Goal: Information Seeking & Learning: Find specific fact

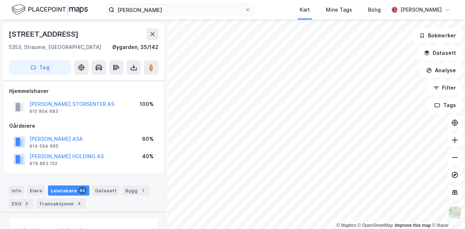
click at [200, 16] on div "[PERSON_NAME] Kart Mine Tags [PERSON_NAME] [PERSON_NAME]" at bounding box center [232, 10] width 465 height 20
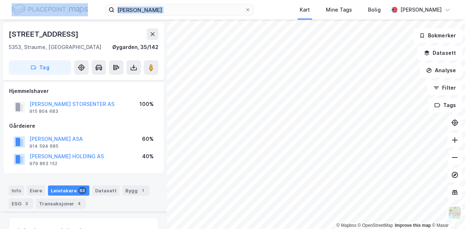
scroll to position [2723, 0]
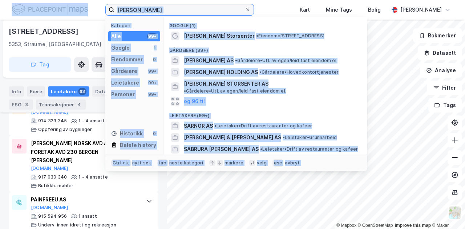
click at [203, 13] on input "[PERSON_NAME]" at bounding box center [179, 9] width 130 height 11
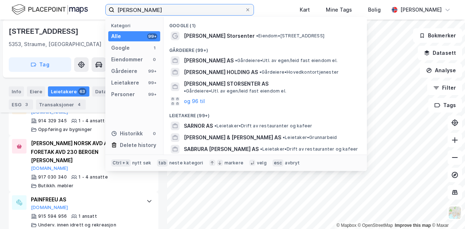
click at [203, 13] on input "[PERSON_NAME]" at bounding box center [179, 9] width 130 height 11
type input "[PERSON_NAME] as"
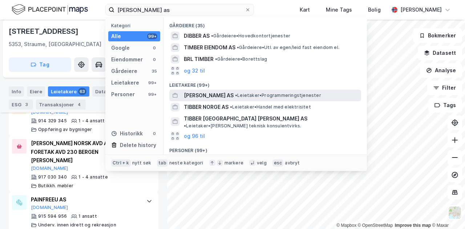
click at [235, 93] on span "•" at bounding box center [236, 95] width 2 height 5
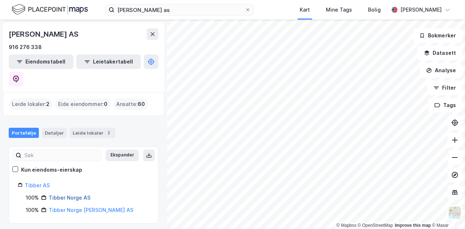
click at [60, 195] on link "Tibber Norge AS" at bounding box center [70, 198] width 42 height 6
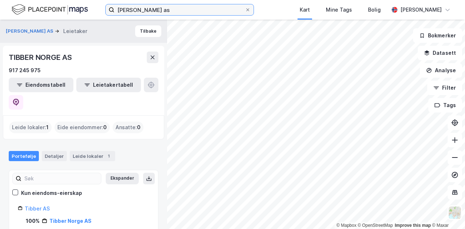
click at [153, 12] on input "[PERSON_NAME] as" at bounding box center [179, 9] width 130 height 11
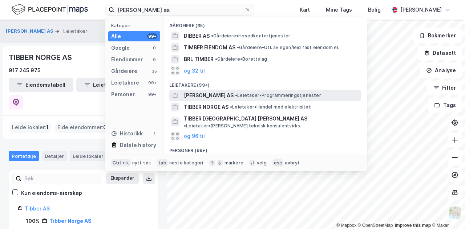
click at [207, 95] on span "[PERSON_NAME] AS" at bounding box center [209, 95] width 50 height 9
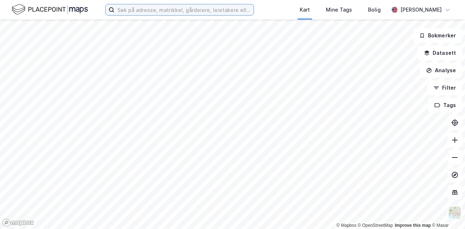
click at [200, 15] on input at bounding box center [183, 9] width 139 height 11
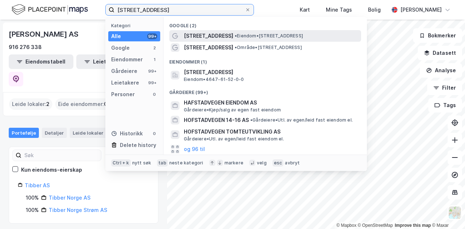
type input "hafstadvegen 23"
click at [207, 35] on span "Hafstadvegen 23" at bounding box center [208, 36] width 49 height 9
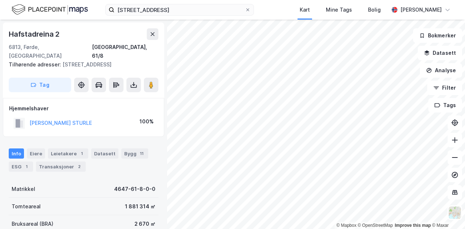
click at [74, 147] on div "Info Eiere Leietakere 1 Datasett Bygg 11 ESG 1 Transaksjoner 2" at bounding box center [83, 157] width 167 height 35
click at [74, 149] on div "Leietakere 1" at bounding box center [68, 154] width 40 height 10
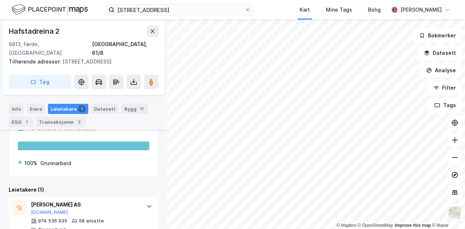
scroll to position [85, 0]
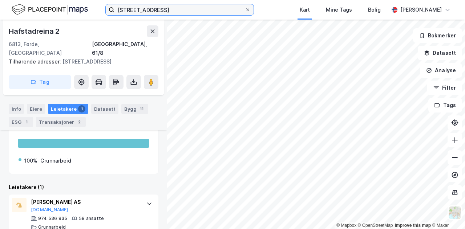
click at [172, 10] on input "hafstadvegen 23" at bounding box center [179, 9] width 130 height 11
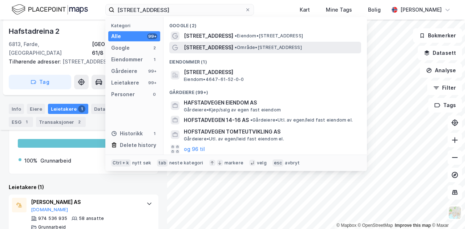
click at [211, 44] on span "Hafstadvegen 23" at bounding box center [208, 47] width 49 height 9
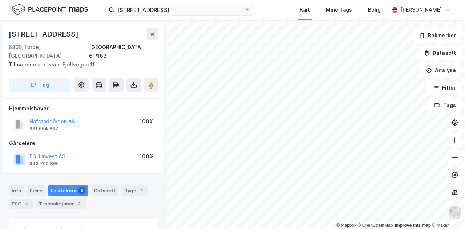
scroll to position [85, 0]
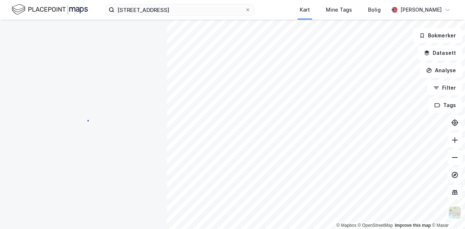
scroll to position [85, 0]
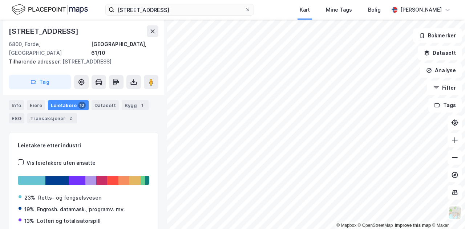
scroll to position [85, 0]
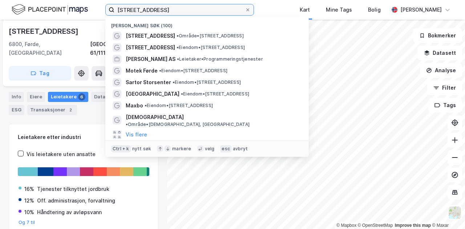
click at [167, 11] on input "hafstadvegen 23" at bounding box center [179, 9] width 130 height 11
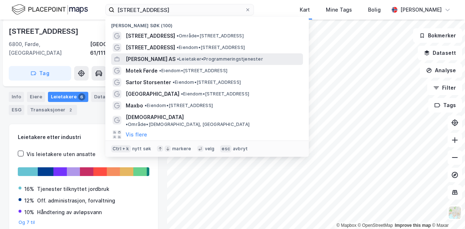
click at [169, 56] on div "TIBBER AS • Leietaker • Programmeringstjenester" at bounding box center [214, 59] width 176 height 9
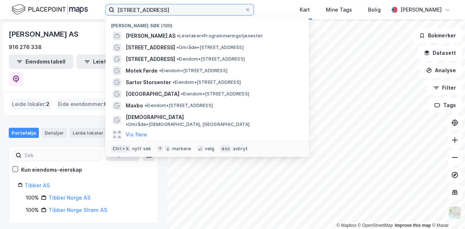
click at [166, 11] on input "hafstadvegen 23" at bounding box center [179, 9] width 130 height 11
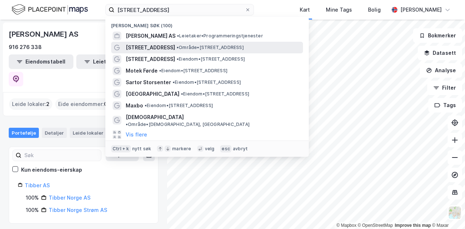
click at [180, 49] on span "• Område • Hafstadvegen 23, 6800 Førde" at bounding box center [210, 48] width 67 height 6
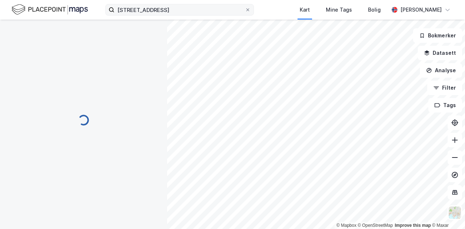
scroll to position [85, 0]
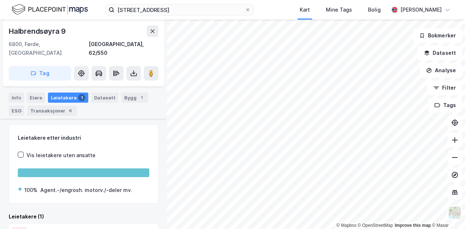
scroll to position [152, 0]
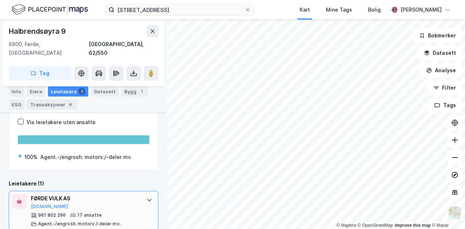
click at [57, 194] on div "FØRDE VULK AS" at bounding box center [85, 198] width 108 height 9
